Goal: Transaction & Acquisition: Purchase product/service

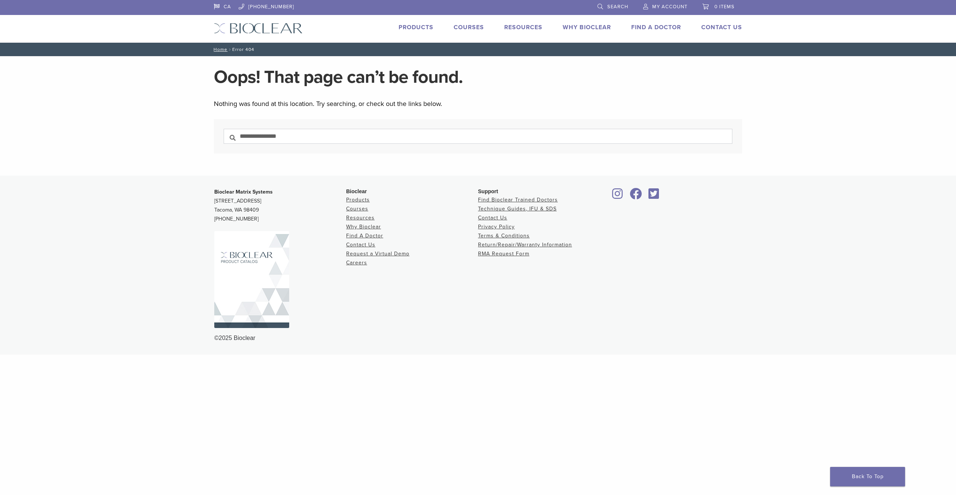
click at [464, 24] on link "Courses" at bounding box center [469, 27] width 30 height 7
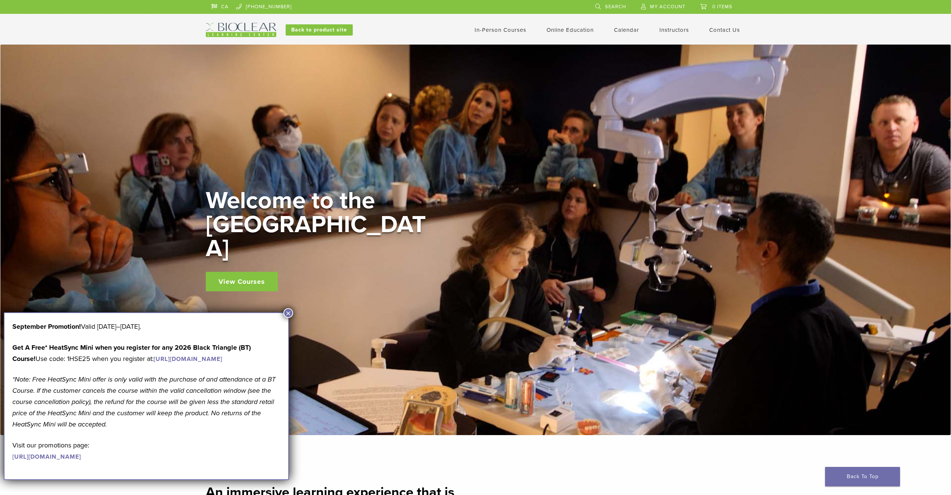
click at [504, 28] on link "In-Person Courses" at bounding box center [500, 30] width 52 height 7
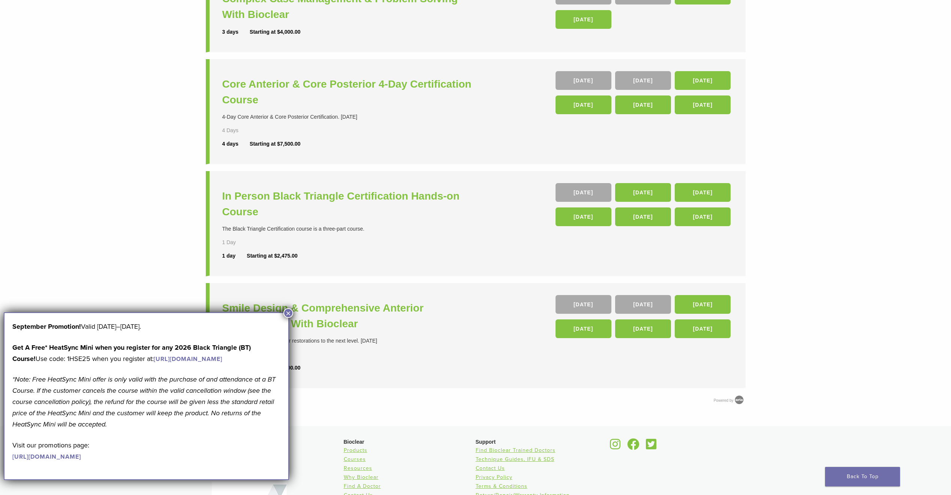
scroll to position [248, 0]
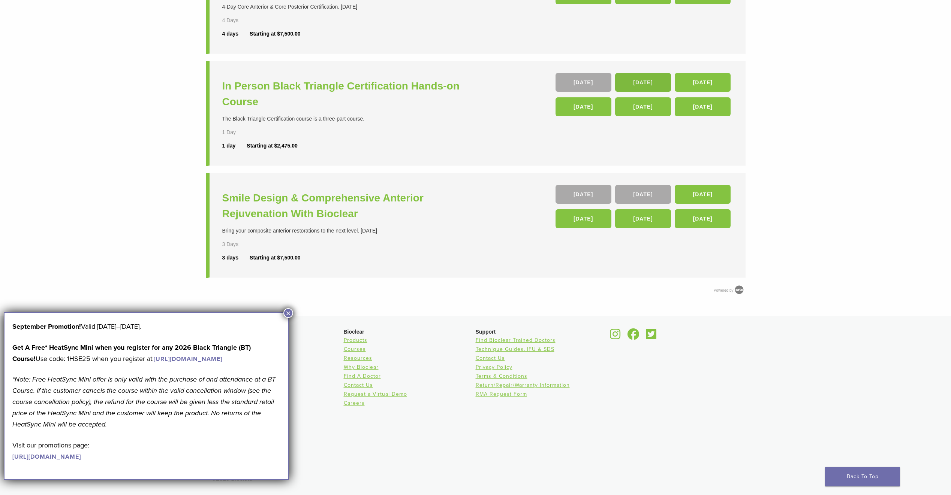
click at [650, 83] on link "14 Nov" at bounding box center [643, 82] width 56 height 19
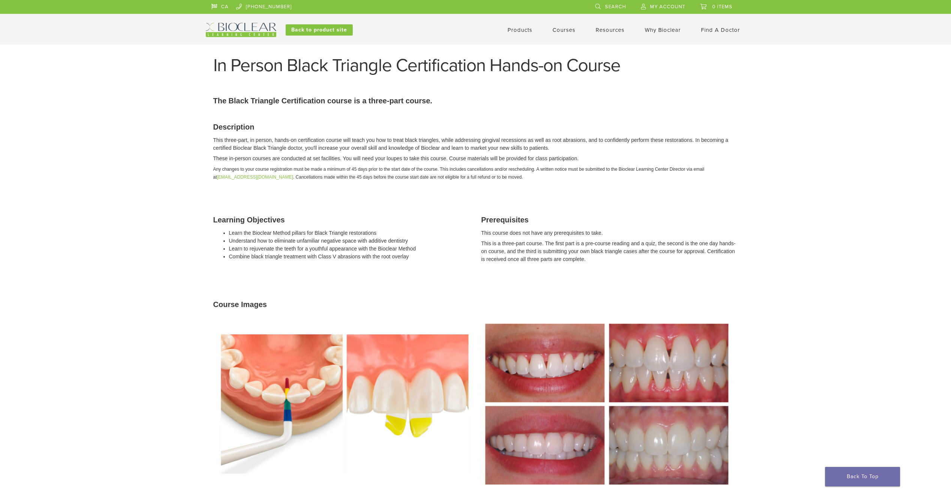
click at [571, 30] on link "Courses" at bounding box center [563, 30] width 23 height 7
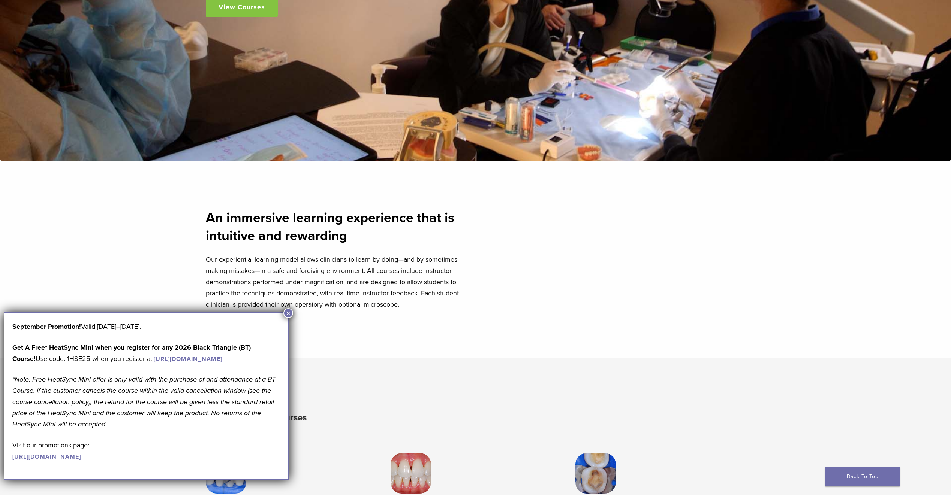
scroll to position [412, 0]
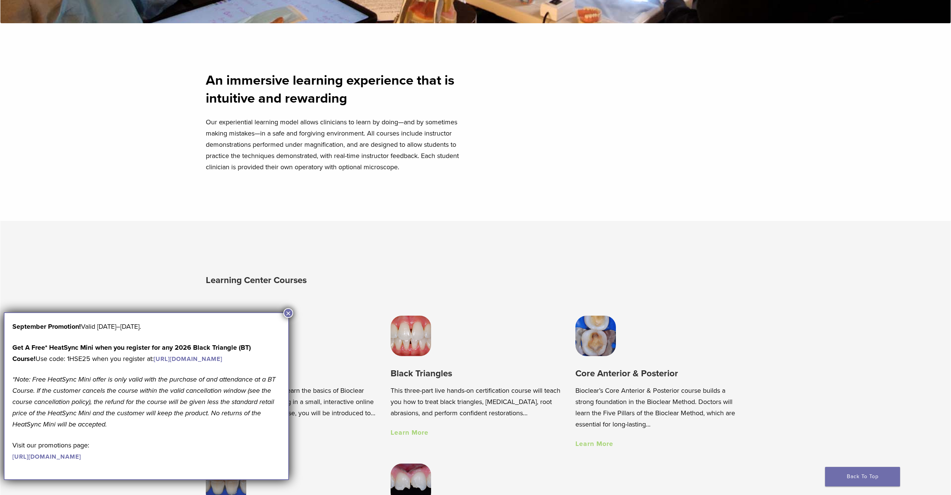
click at [289, 315] on button "×" at bounding box center [288, 313] width 10 height 10
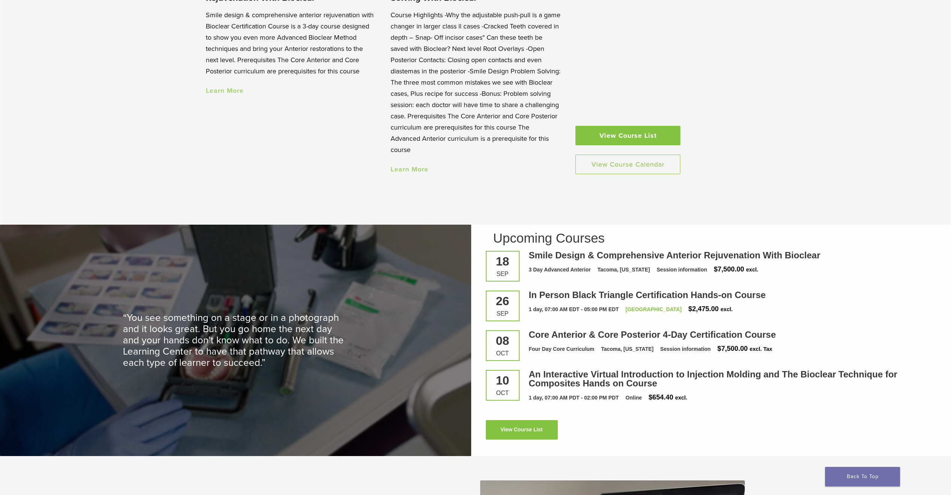
scroll to position [962, 0]
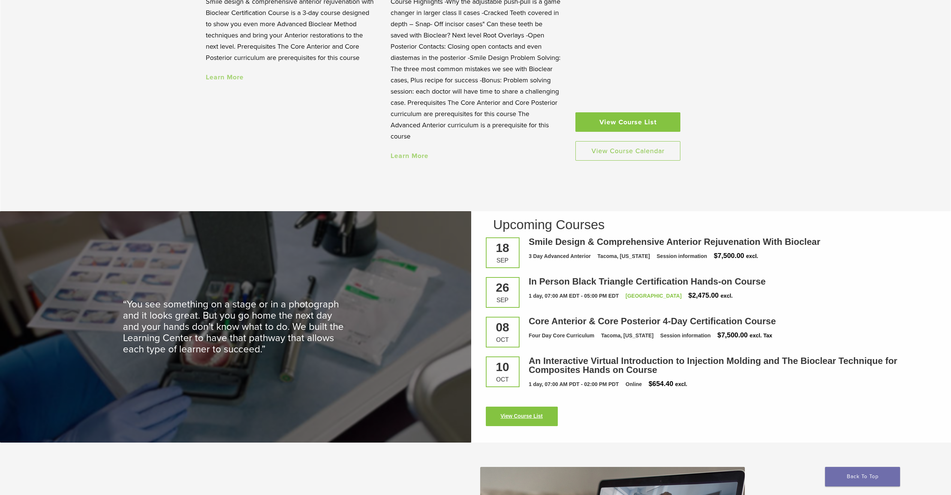
click at [541, 420] on link "View Course List" at bounding box center [522, 416] width 72 height 19
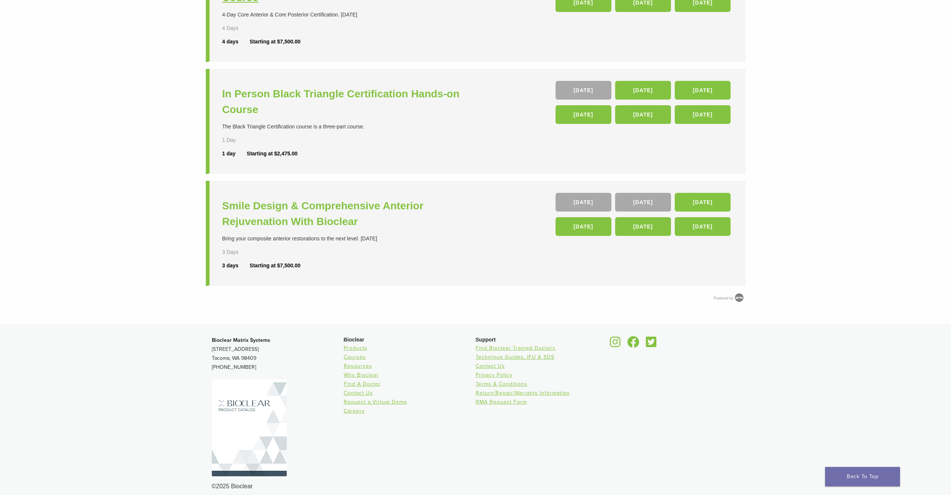
scroll to position [248, 0]
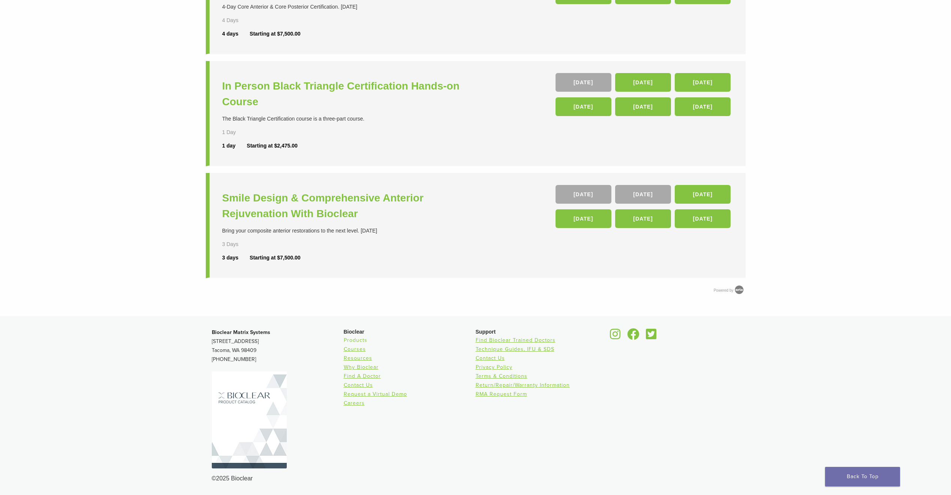
click at [361, 342] on link "Products" at bounding box center [356, 340] width 24 height 6
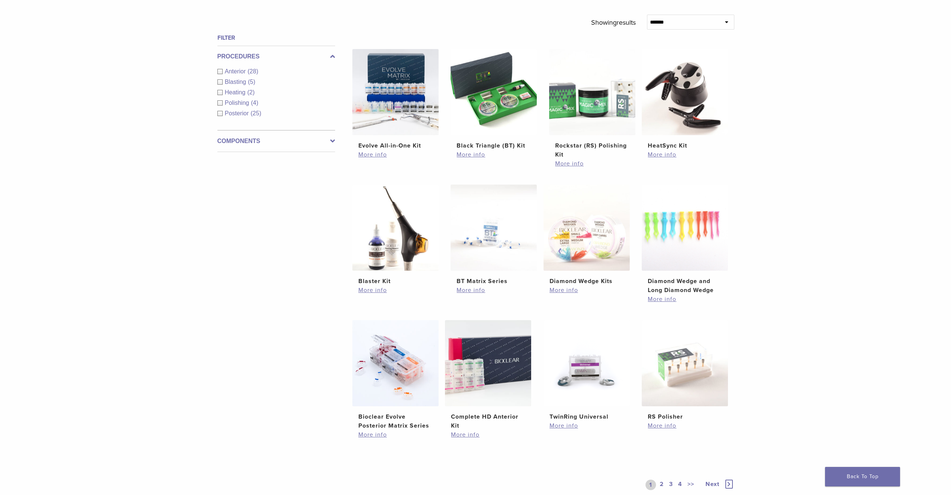
scroll to position [138, 0]
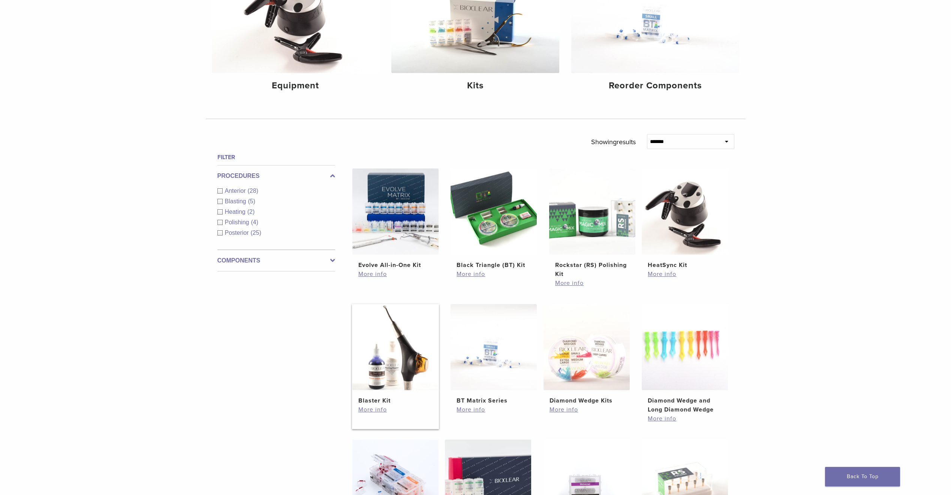
click at [393, 373] on img at bounding box center [395, 347] width 86 height 86
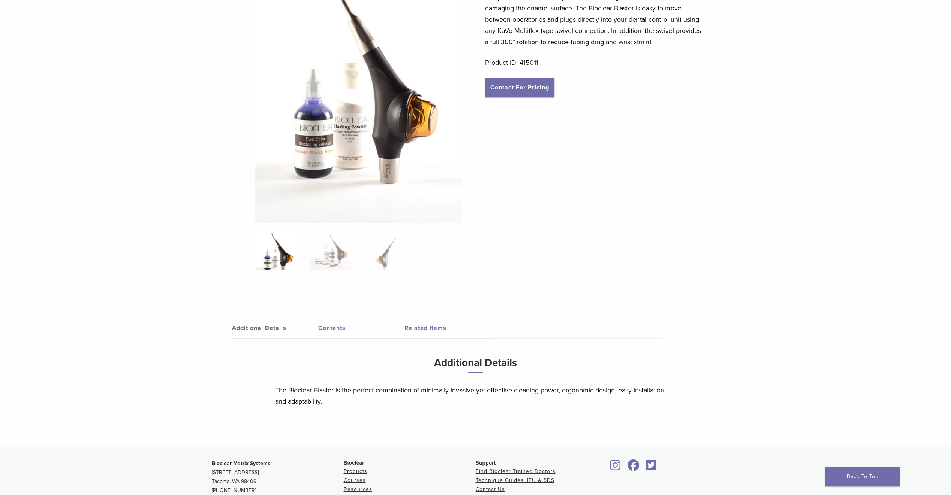
scroll to position [269, 0]
